Goal: Find specific page/section: Find specific page/section

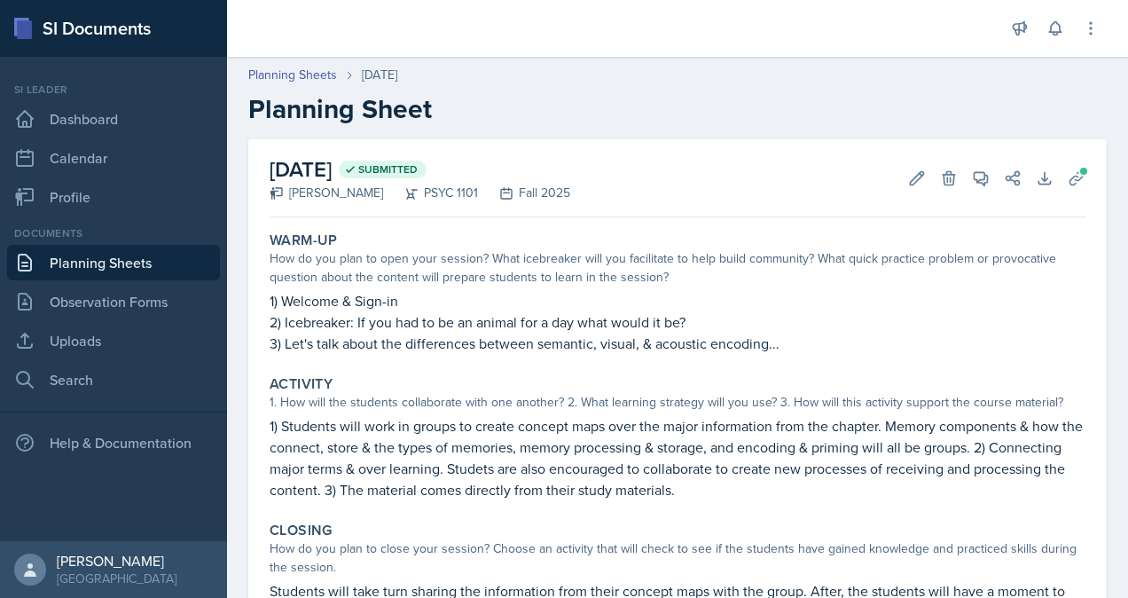
scroll to position [199, 0]
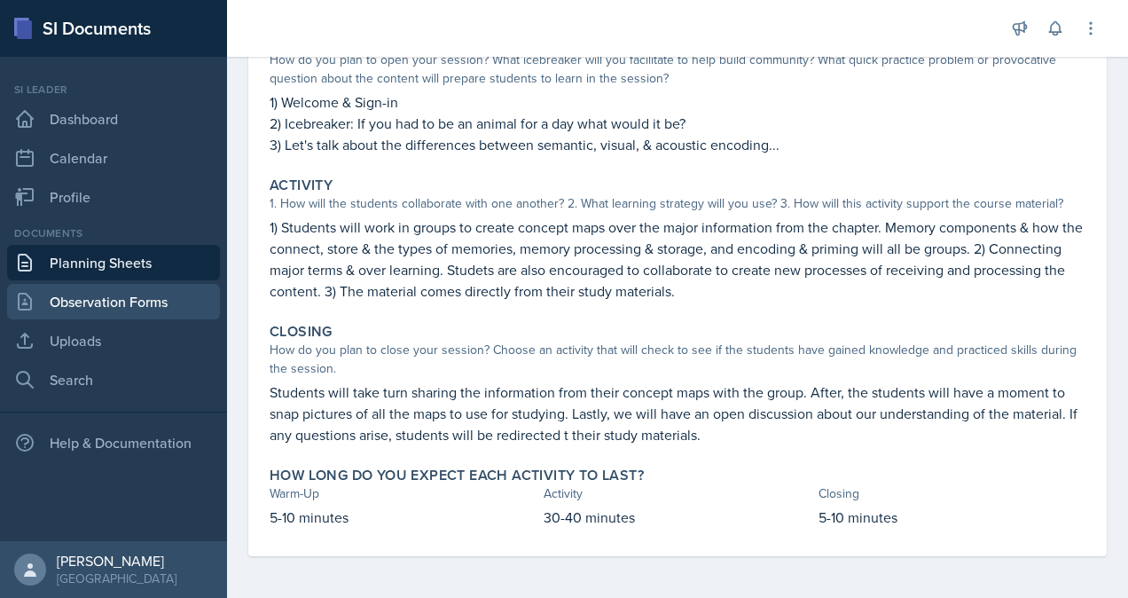
click at [115, 303] on link "Observation Forms" at bounding box center [113, 301] width 213 height 35
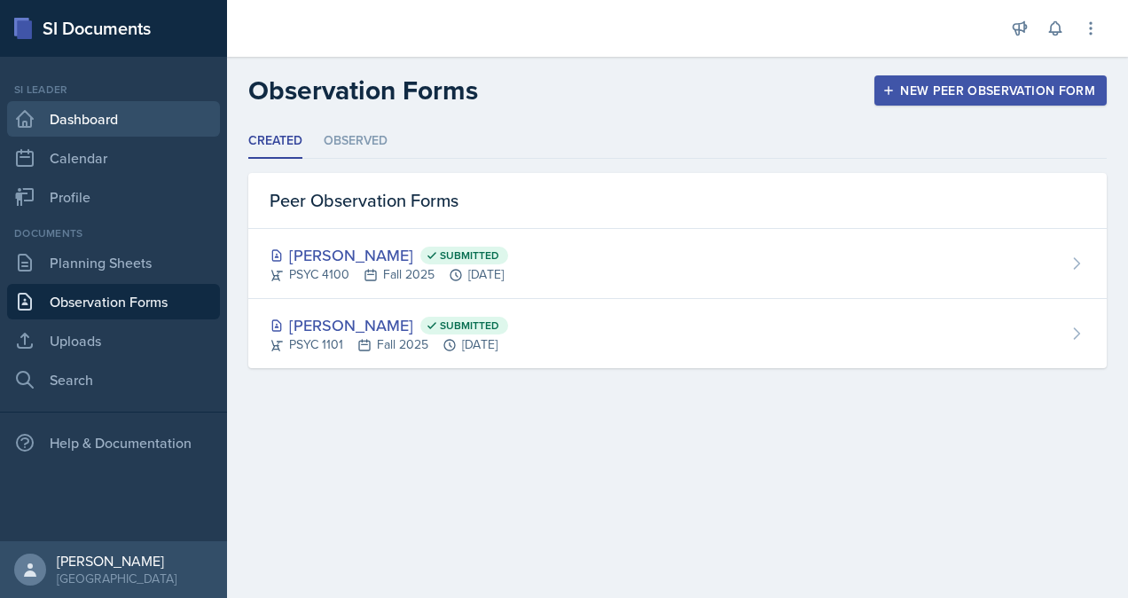
click at [113, 121] on link "Dashboard" at bounding box center [113, 118] width 213 height 35
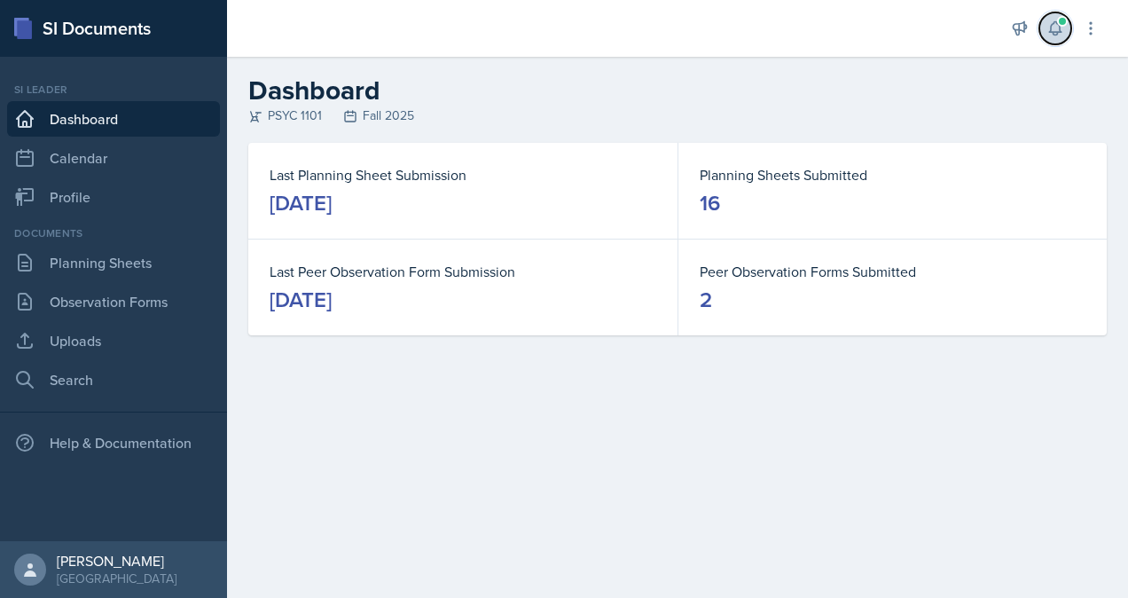
click at [1063, 32] on icon at bounding box center [1056, 29] width 18 height 18
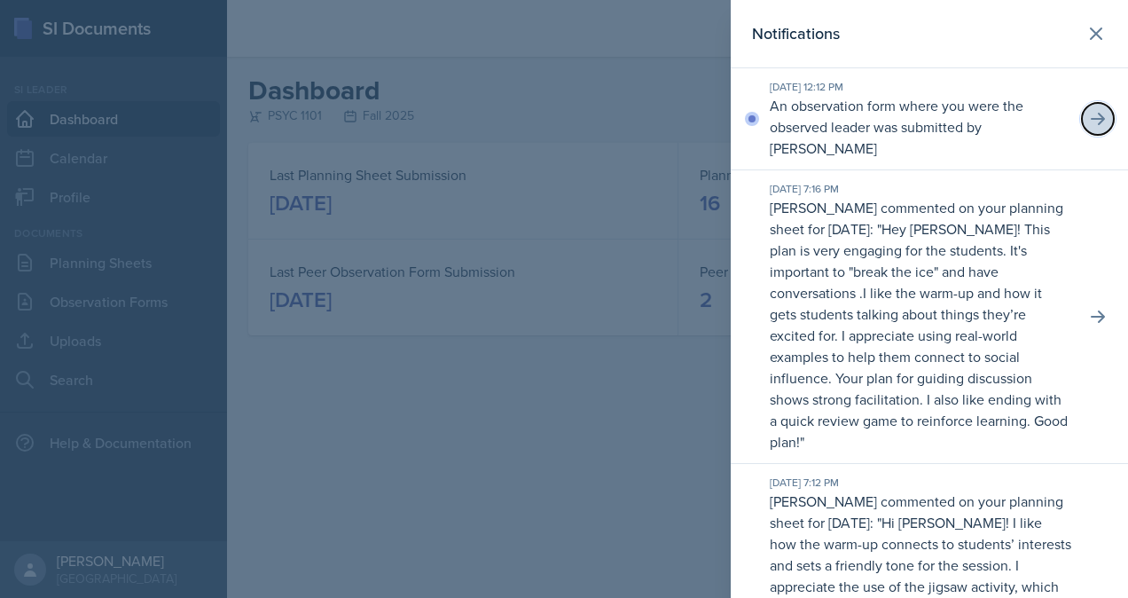
click at [1089, 127] on icon at bounding box center [1098, 119] width 18 height 18
